Goal: Information Seeking & Learning: Understand process/instructions

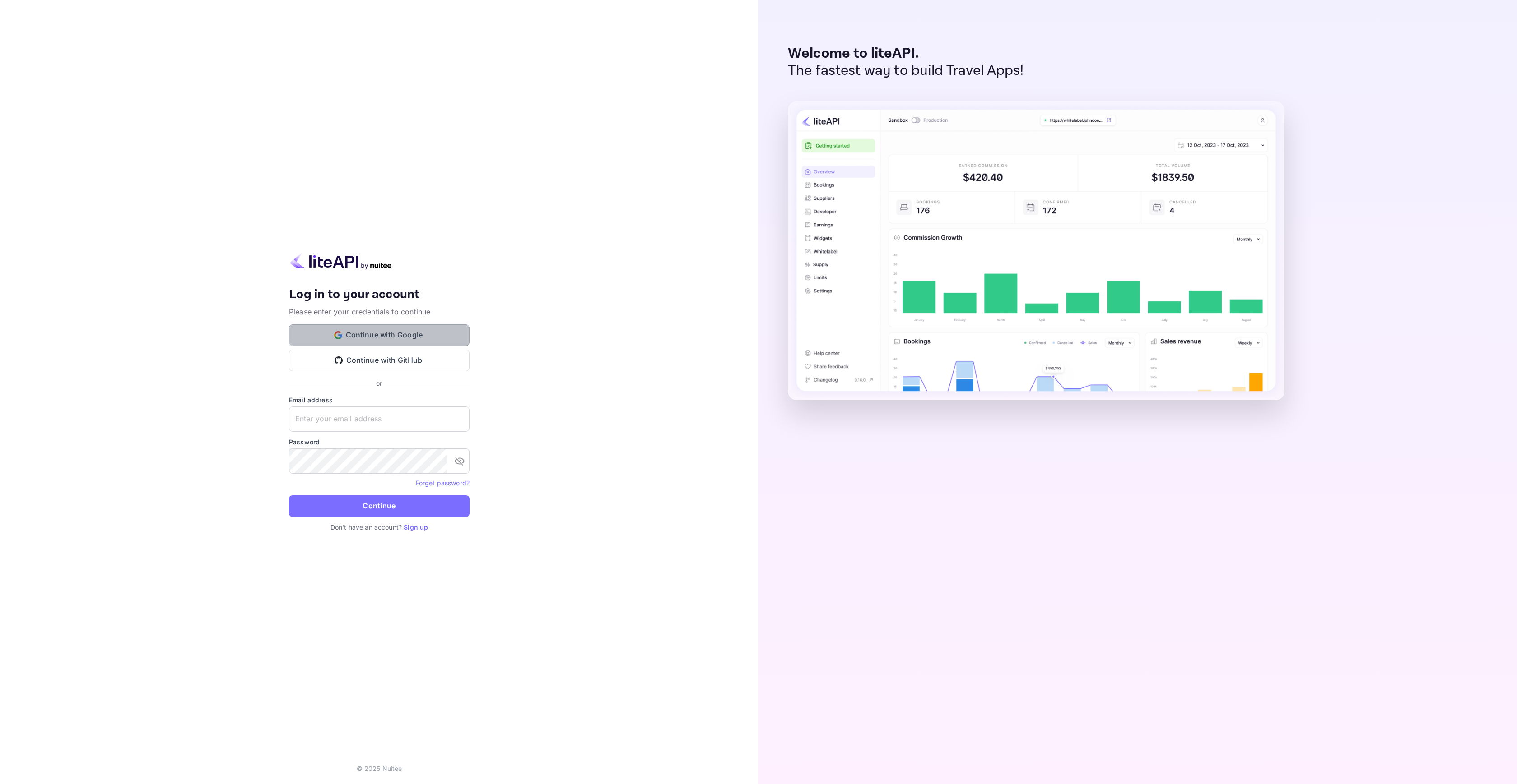
click at [379, 324] on button "Continue with Google" at bounding box center [379, 335] width 181 height 21
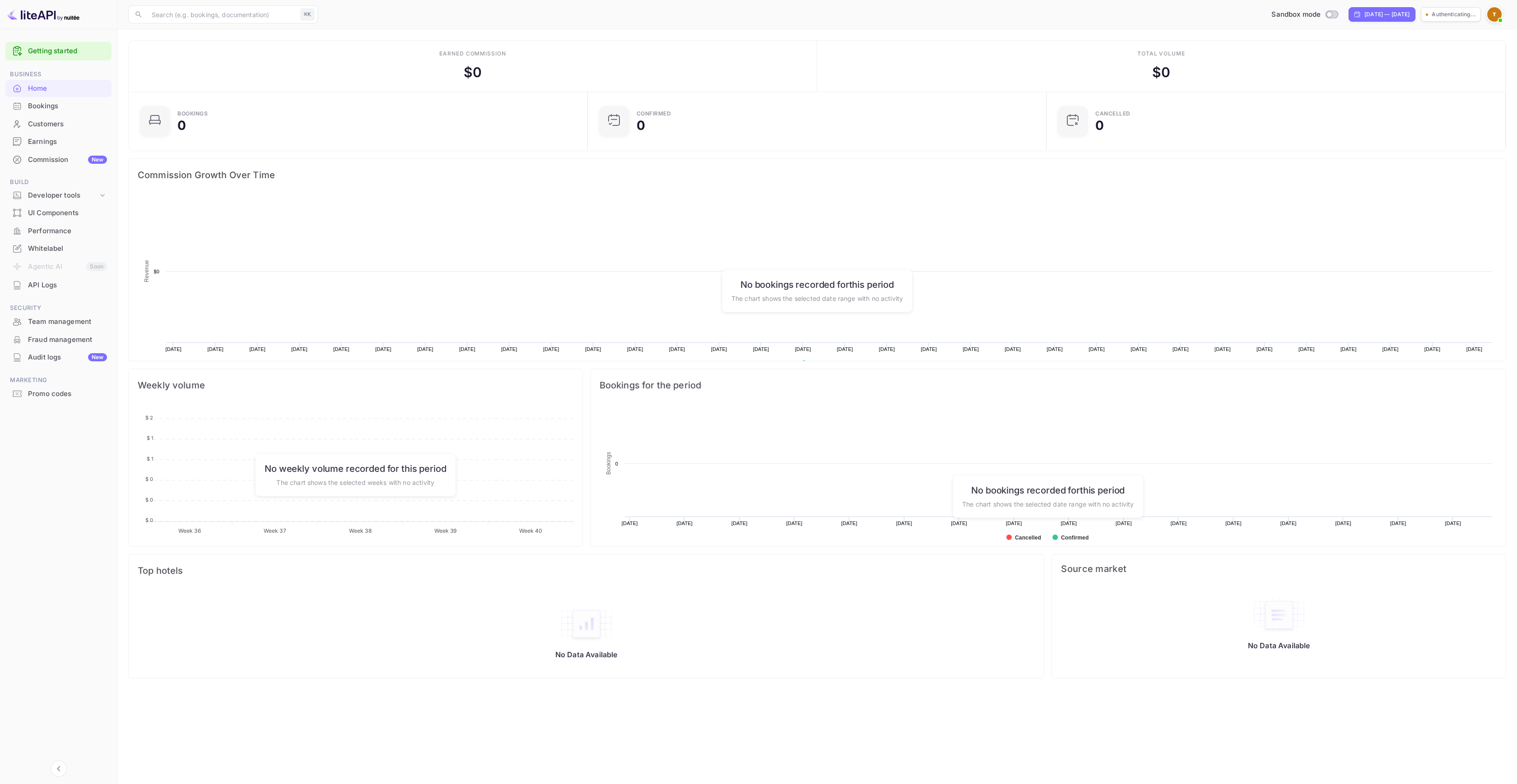
scroll to position [140, 447]
click at [64, 227] on div "Performance" at bounding box center [67, 231] width 79 height 10
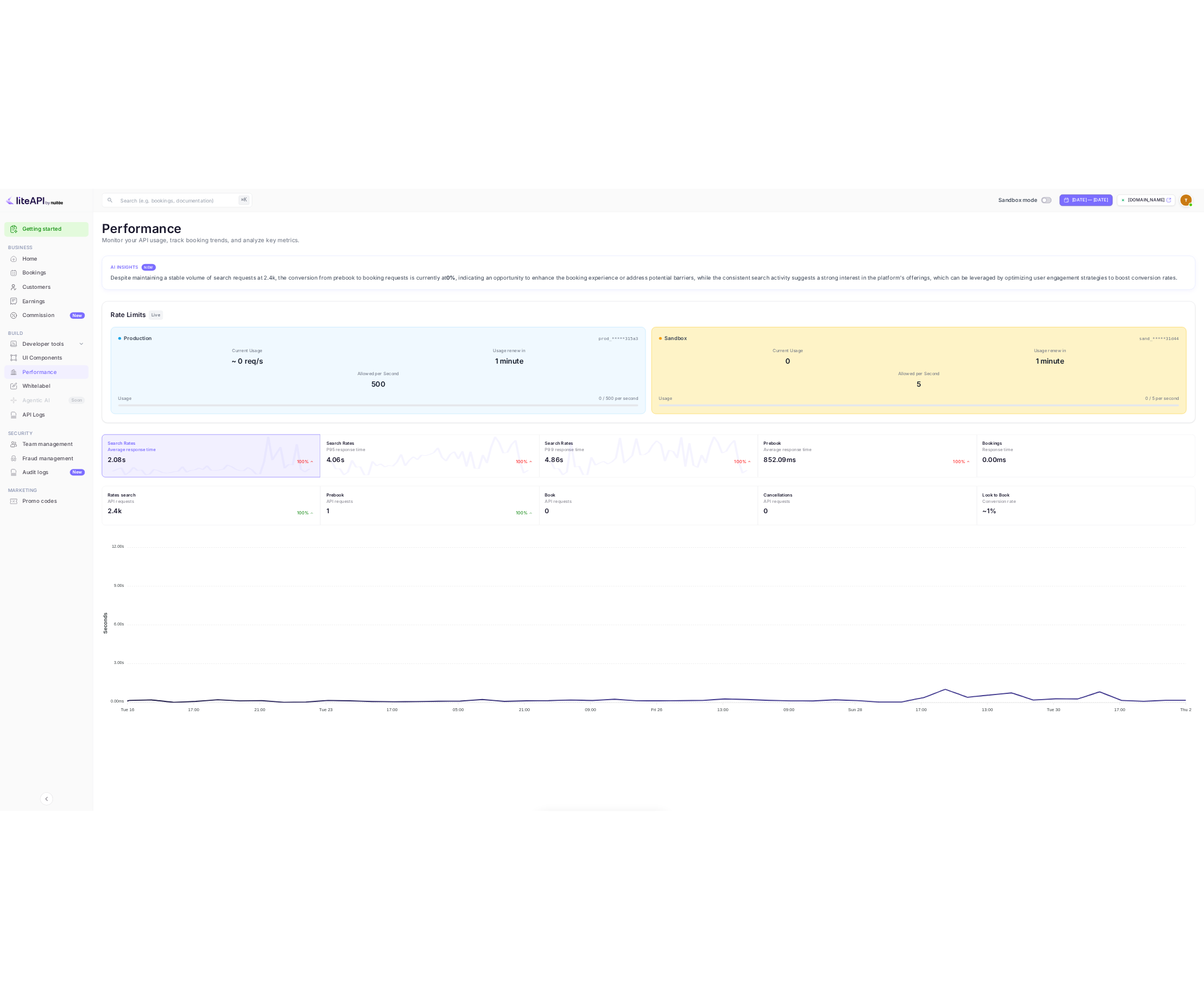
scroll to position [288, 1748]
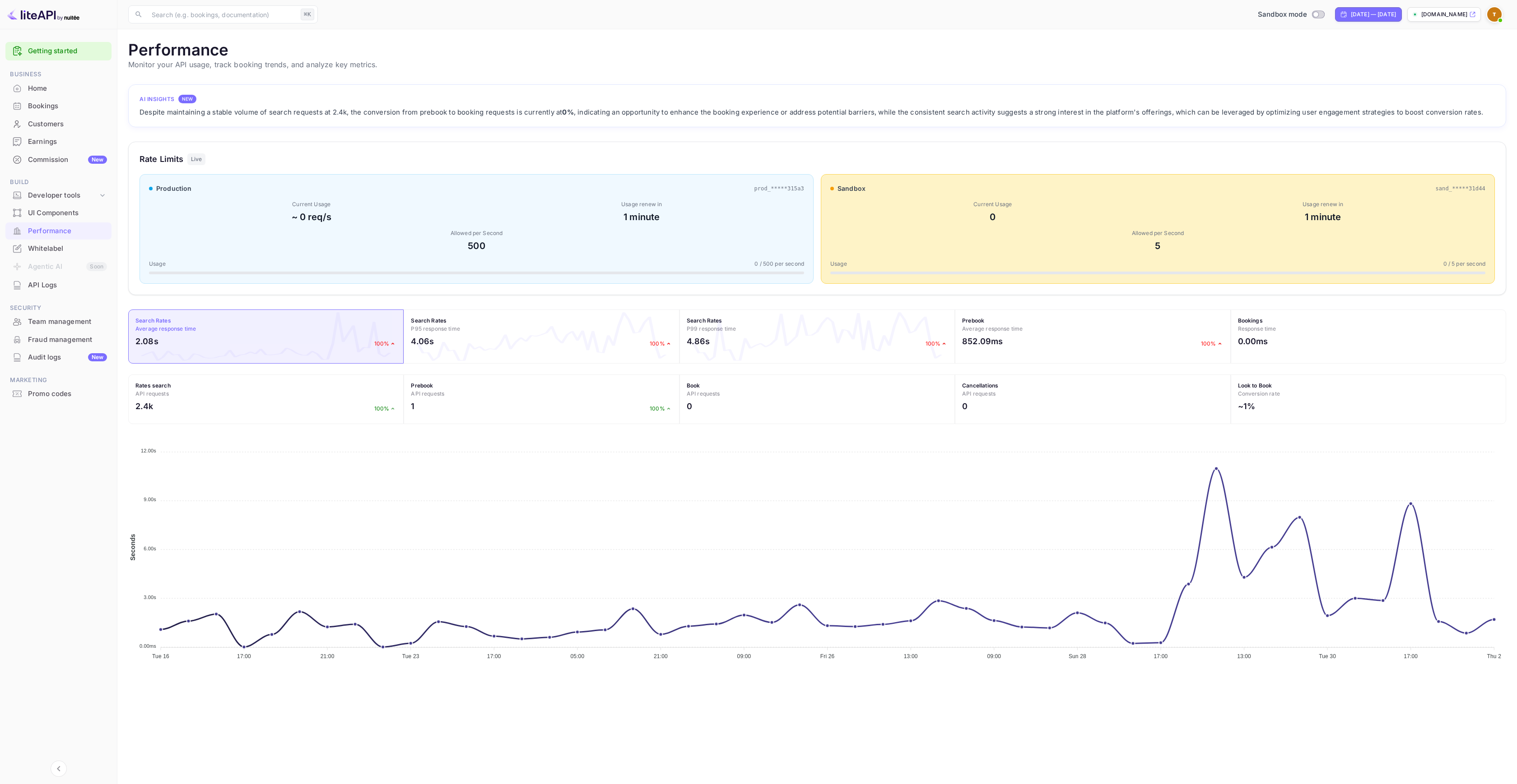
drag, startPoint x: 918, startPoint y: 119, endPoint x: 1333, endPoint y: 125, distance: 415.0
click at [1333, 125] on div "AI Insights NEW Despite maintaining a stable volume of search requests at 2.4k,…" at bounding box center [817, 106] width 1378 height 43
drag, startPoint x: 1335, startPoint y: 113, endPoint x: 1163, endPoint y: 110, distance: 172.0
click at [1171, 112] on div "Despite maintaining a stable volume of search requests at 2.4k, the conversion …" at bounding box center [817, 112] width 1356 height 11
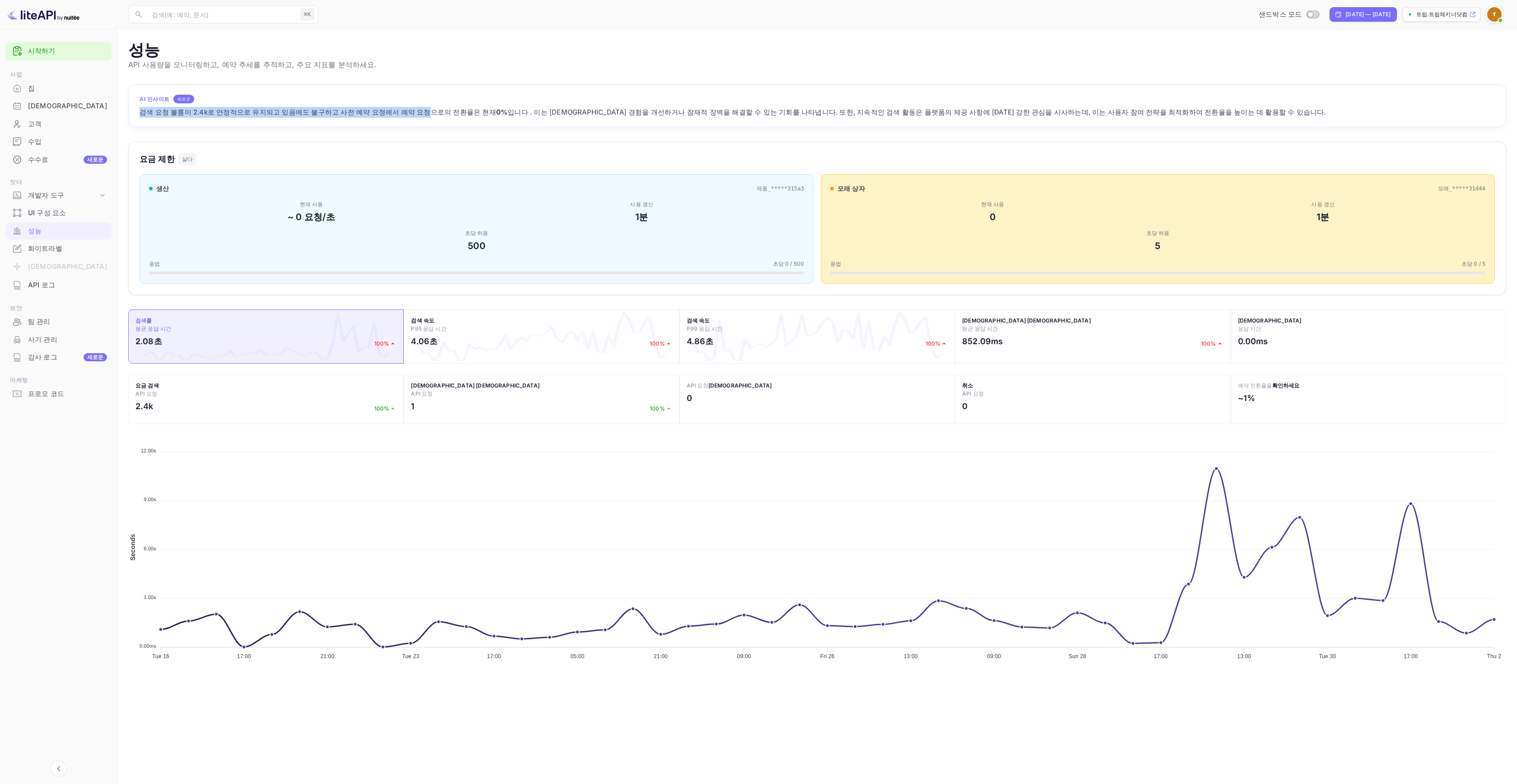
drag, startPoint x: 136, startPoint y: 115, endPoint x: 401, endPoint y: 117, distance: 265.0
click at [401, 117] on div "AI 인사이트 새로운 검색 요청 볼륨이 2.4k로 안정적으로 유지되고 있음에도 불구하고 사전 예약 요청에서 예약 요청으로의 전환율은 현재 0%…" at bounding box center [817, 106] width 1378 height 43
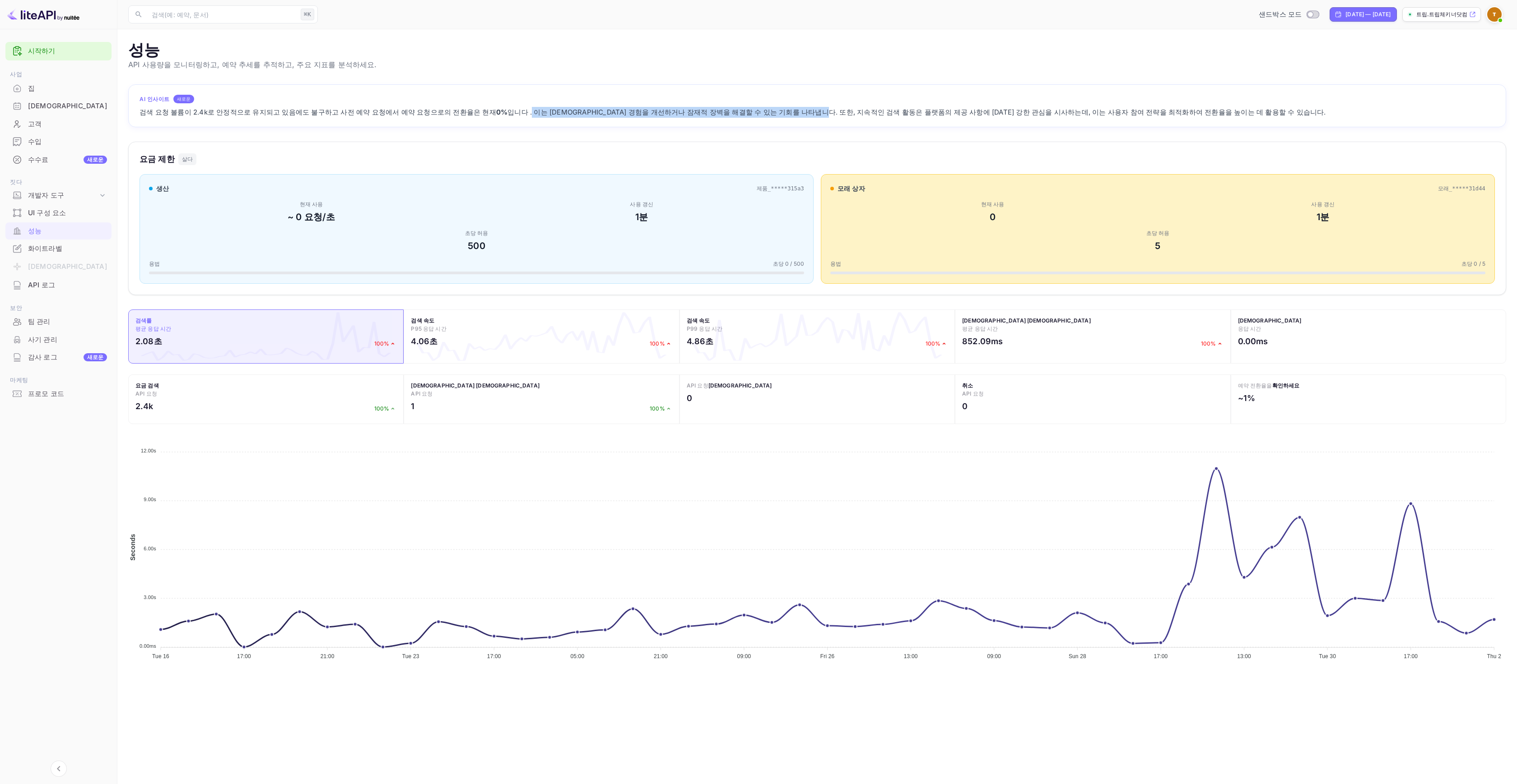
drag, startPoint x: 491, startPoint y: 116, endPoint x: 768, endPoint y: 116, distance: 277.0
click at [767, 116] on div "검색 요청 볼륨이 2.4k로 안정적으로 유지되고 있음에도 불구하고 사전 예약 요청에서 예약 요청으로의 전환율은 현재 0% 입니다 . 이는 [D…" at bounding box center [817, 112] width 1356 height 11
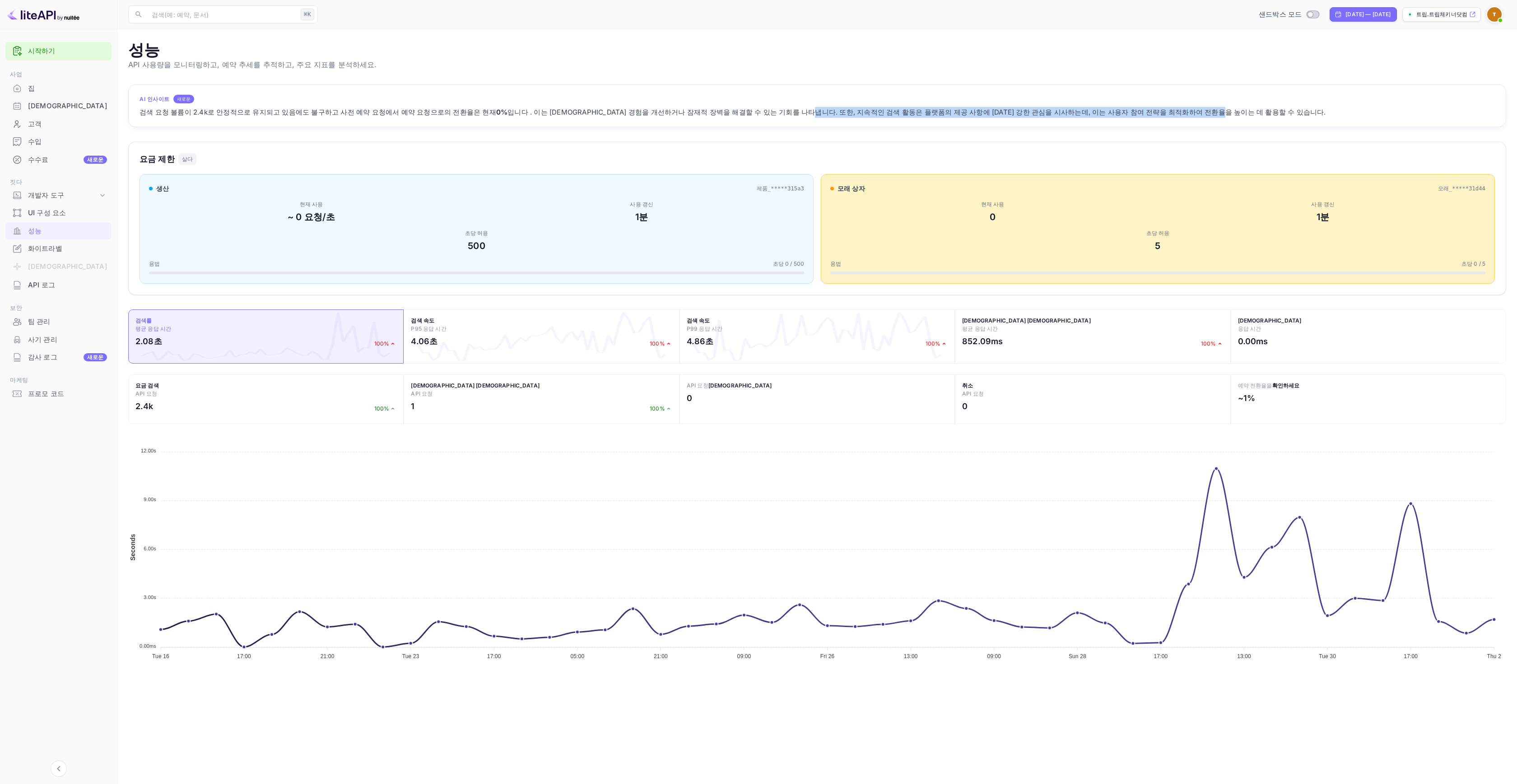
drag, startPoint x: 766, startPoint y: 113, endPoint x: 1075, endPoint y: 118, distance: 309.0
click at [1041, 121] on div "AI 인사이트 새로운 검색 요청 볼륨이 2.4k로 안정적으로 유지되고 있음에도 불구하고 사전 예약 요청에서 예약 요청으로의 전환율은 현재 0%…" at bounding box center [817, 106] width 1378 height 43
click at [1075, 118] on div "AI 인사이트 새로운 검색 요청 볼륨이 2.4k로 안정적으로 유지되고 있음에도 불구하고 사전 예약 요청에서 예약 요청으로의 전환율은 현재 0%…" at bounding box center [817, 106] width 1378 height 43
click at [1029, 78] on main "성능 API 사용량을 모니터링하고, 예약 추세를 추적하고, 주요 지표를 분석하세요. 사용량에 따른 API 성능 분석... AI 인사이트 새로운…" at bounding box center [817, 407] width 1400 height 755
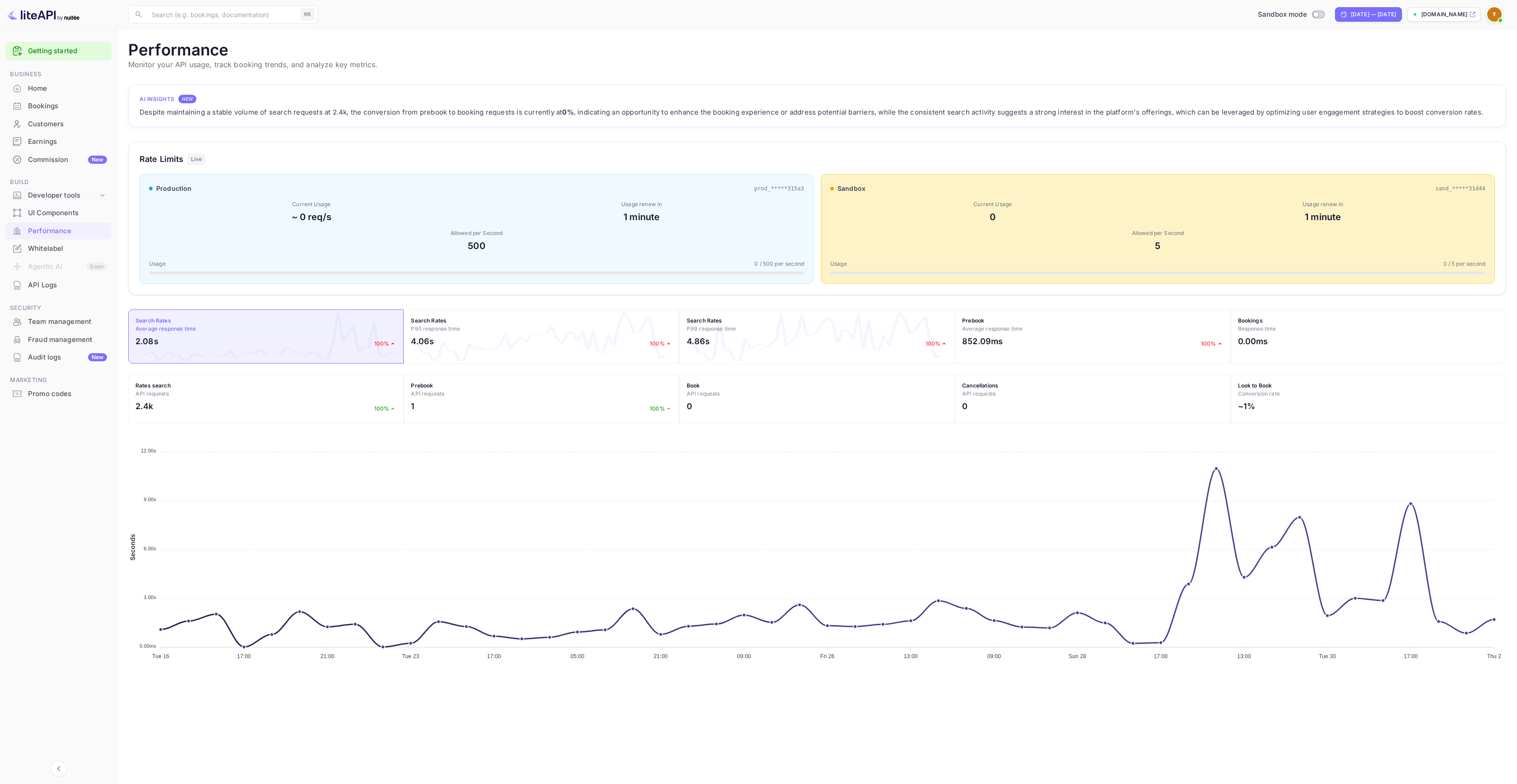
click at [64, 197] on div "Developer tools" at bounding box center [63, 195] width 70 height 10
click at [57, 211] on p "API docs and SDKs" at bounding box center [61, 210] width 59 height 10
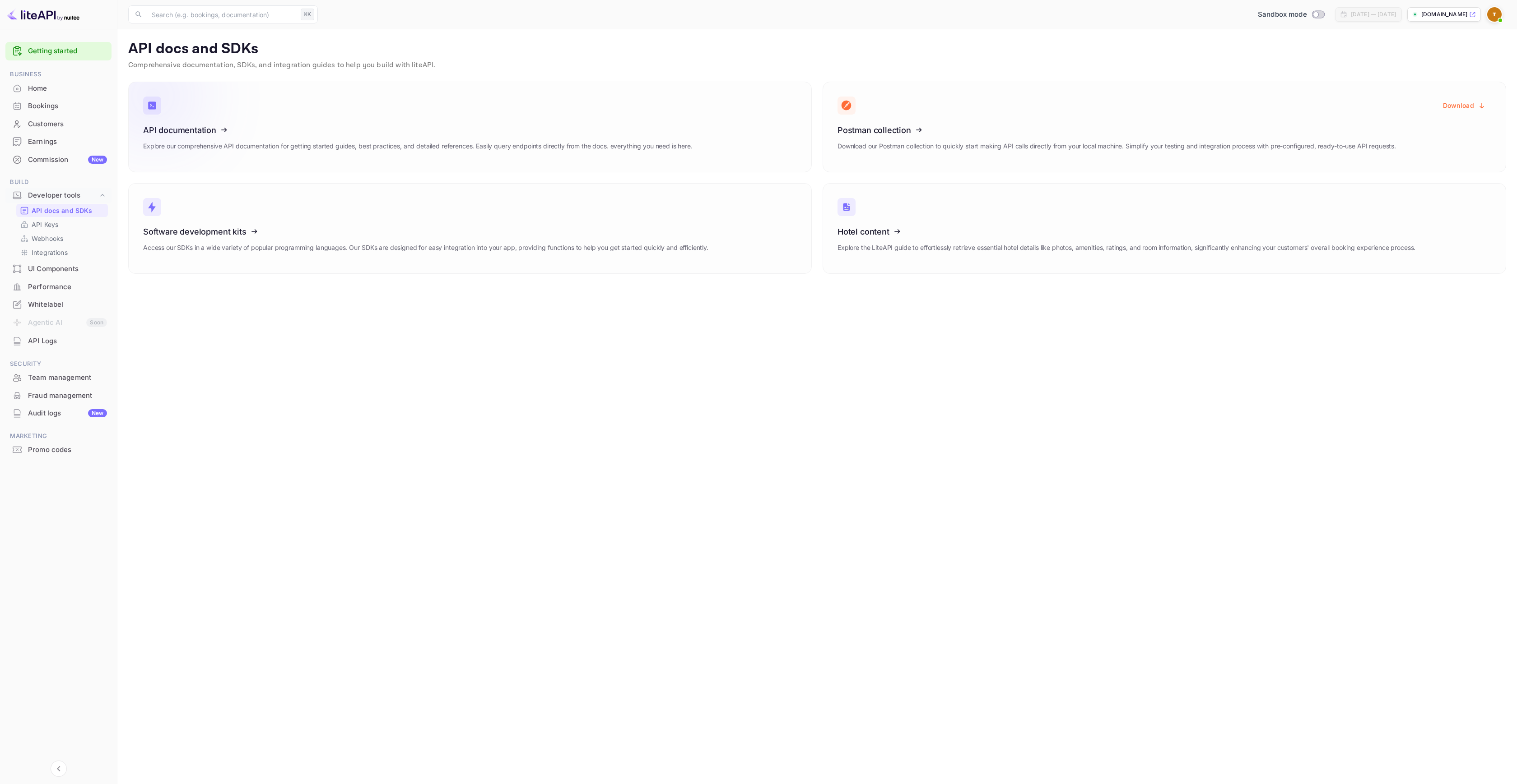
click at [322, 137] on div "API documentation Explore our comprehensive API documentation for getting start…" at bounding box center [418, 141] width 550 height 32
click at [54, 227] on p "API Keys" at bounding box center [45, 224] width 27 height 10
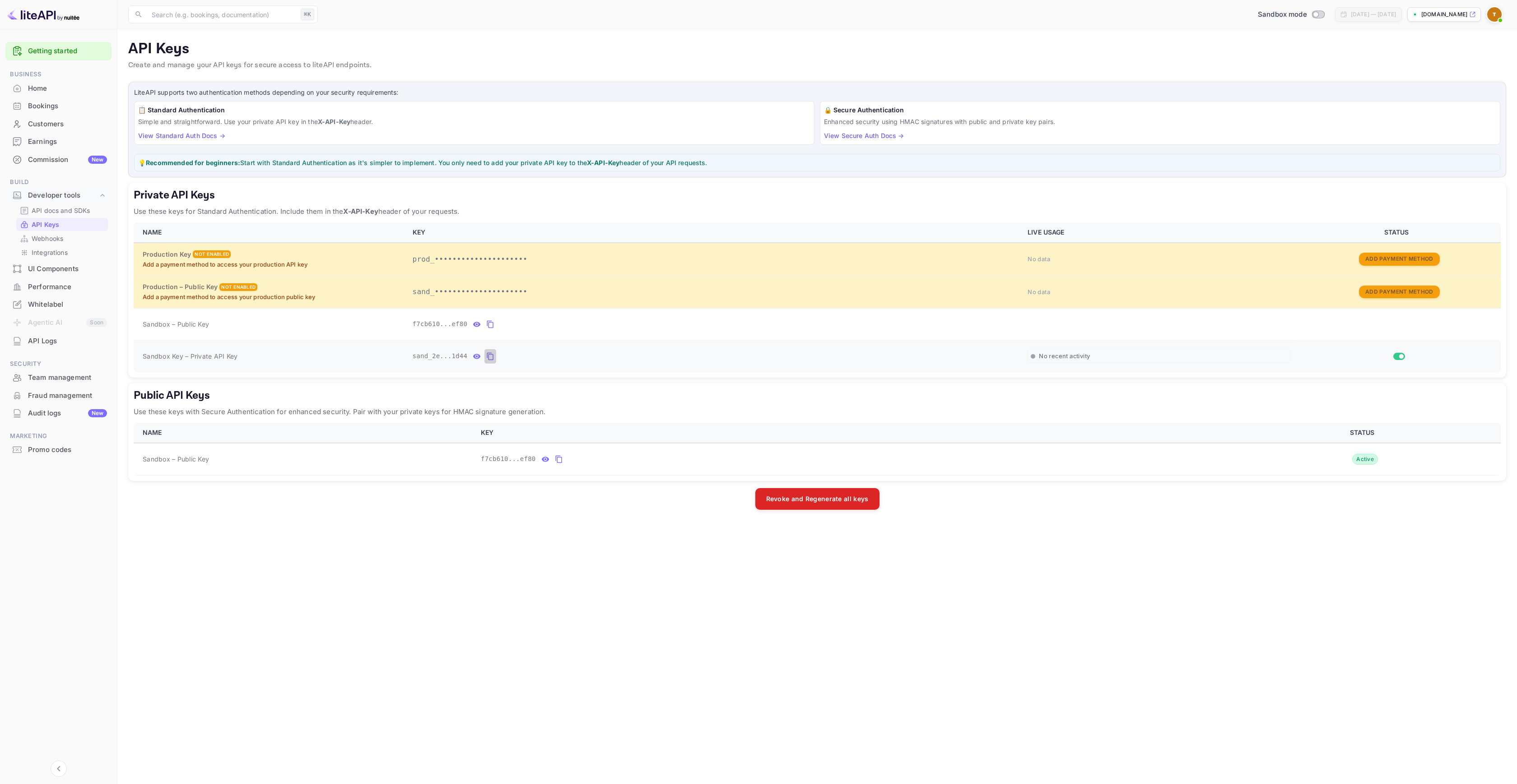
click at [491, 359] on icon "private api keys table" at bounding box center [490, 356] width 8 height 11
